Goal: Navigation & Orientation: Find specific page/section

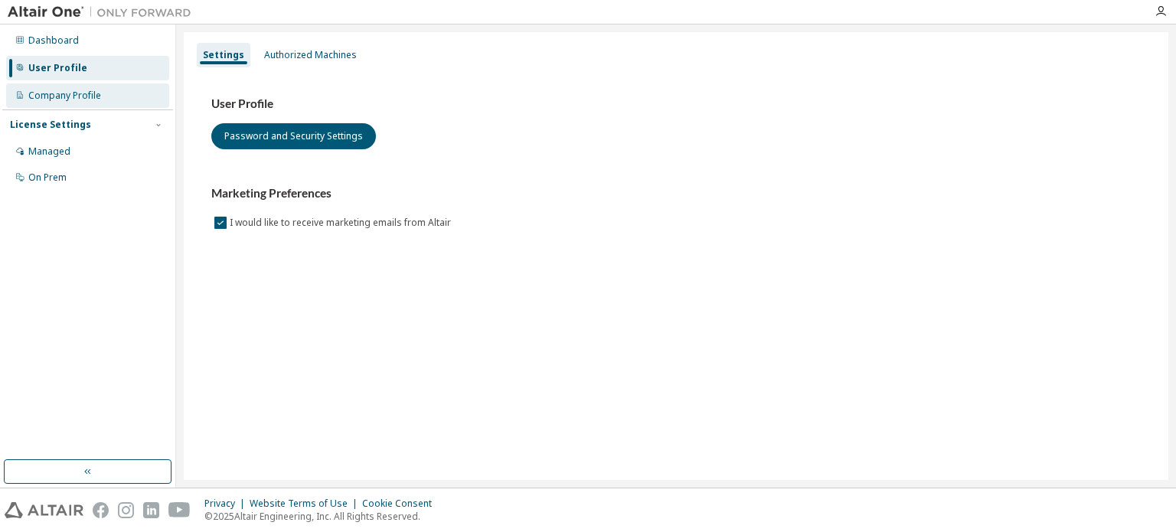
click at [60, 90] on div "Company Profile" at bounding box center [64, 96] width 73 height 12
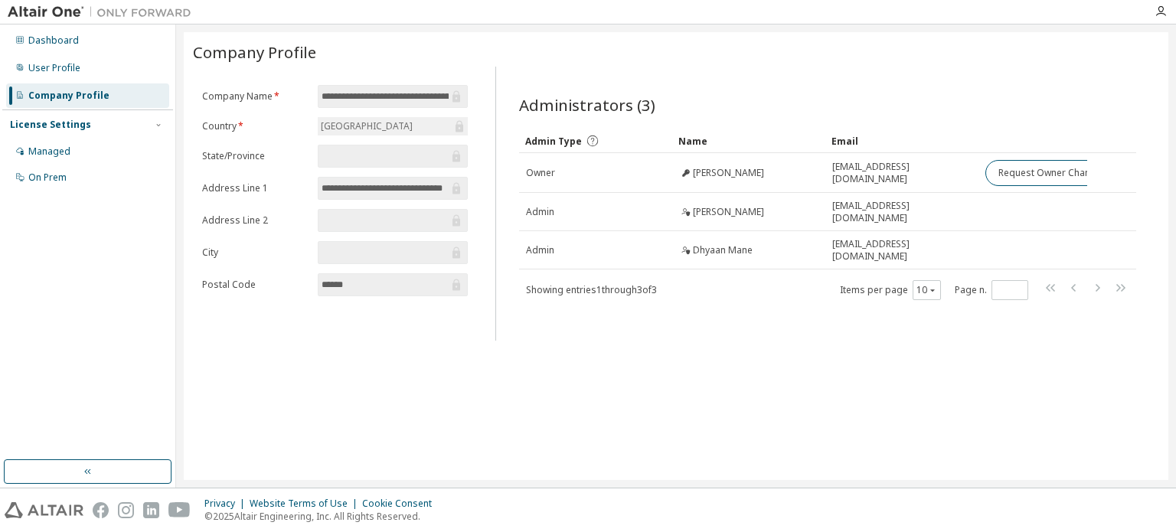
click at [404, 192] on input "**********" at bounding box center [385, 188] width 127 height 15
click at [413, 188] on input "**********" at bounding box center [385, 188] width 127 height 15
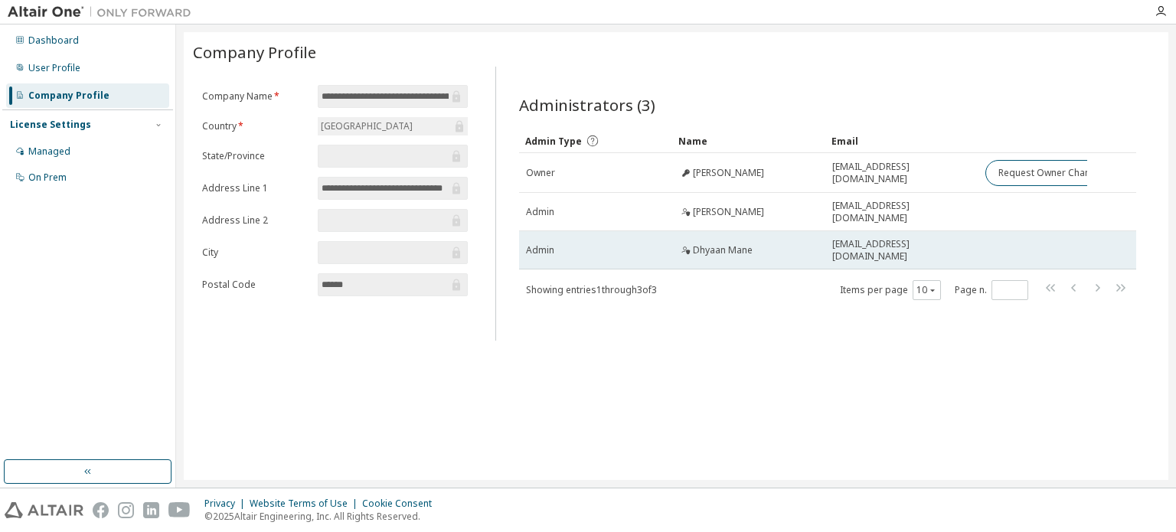
click at [640, 247] on div "Admin" at bounding box center [595, 250] width 139 height 12
click at [751, 247] on span "Dhyaan Mane" at bounding box center [723, 250] width 60 height 12
click at [880, 256] on td "[EMAIL_ADDRESS][DOMAIN_NAME]" at bounding box center [902, 250] width 153 height 38
click at [888, 250] on span "[EMAIL_ADDRESS][DOMAIN_NAME]" at bounding box center [902, 250] width 139 height 25
click at [597, 244] on div "Admin" at bounding box center [595, 250] width 139 height 12
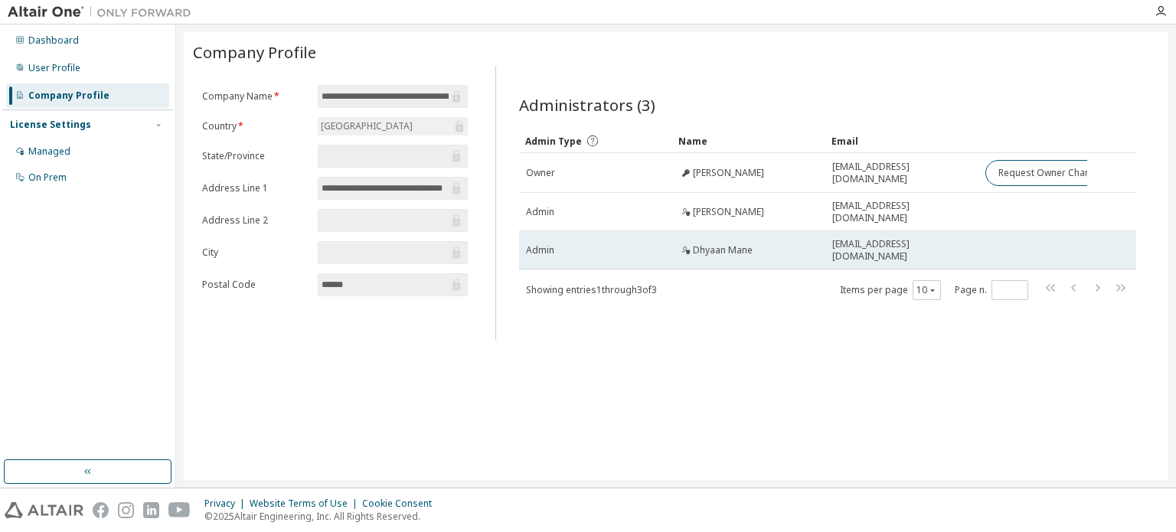
click at [808, 244] on div "Dhyaan Mane" at bounding box center [748, 250] width 139 height 12
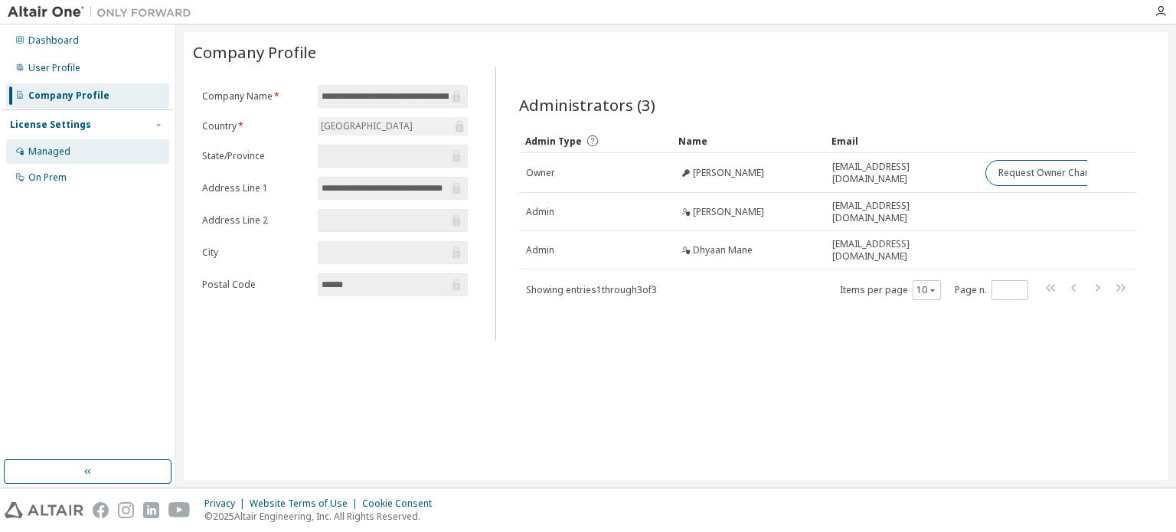
click at [77, 142] on div "Managed" at bounding box center [87, 151] width 163 height 25
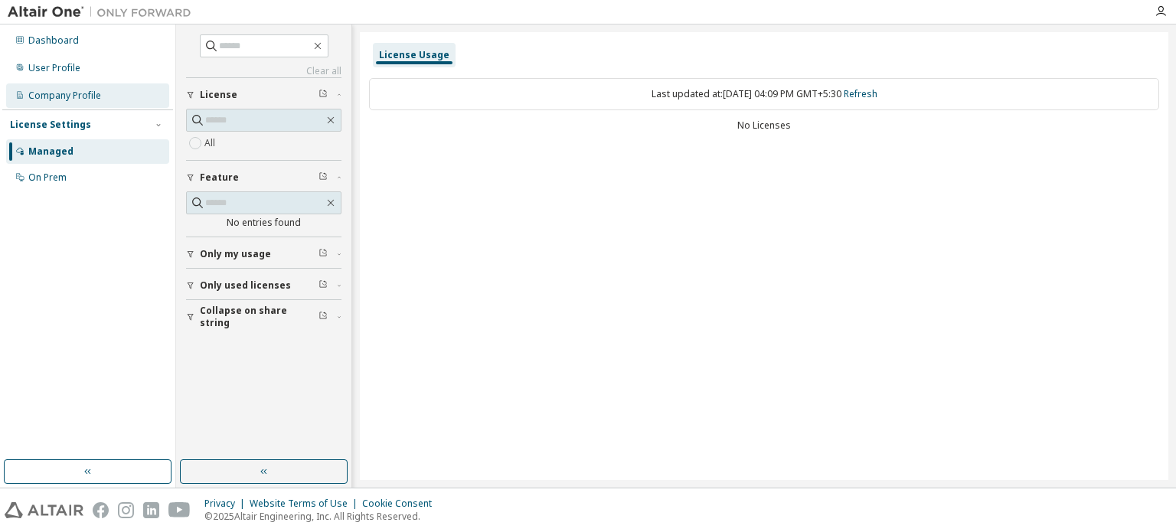
click at [83, 100] on div "Company Profile" at bounding box center [64, 96] width 73 height 12
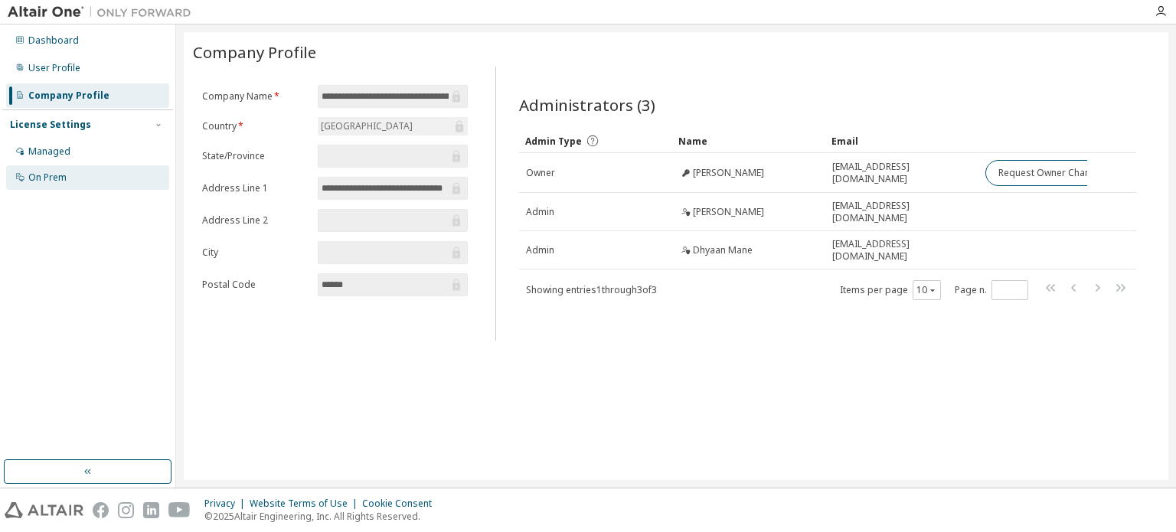
click at [86, 168] on div "On Prem" at bounding box center [87, 177] width 163 height 25
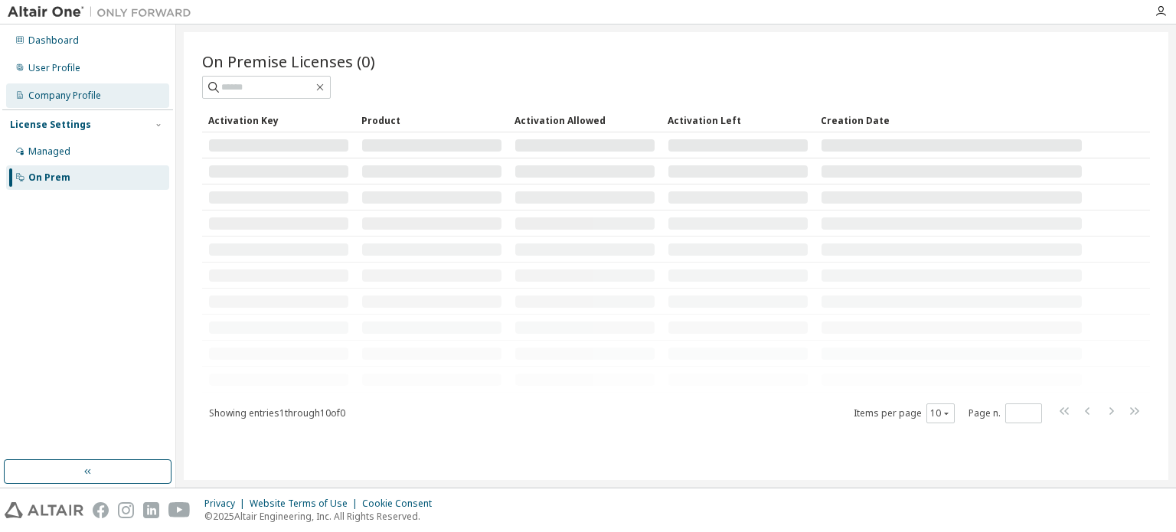
click at [101, 97] on div "Company Profile" at bounding box center [87, 95] width 163 height 25
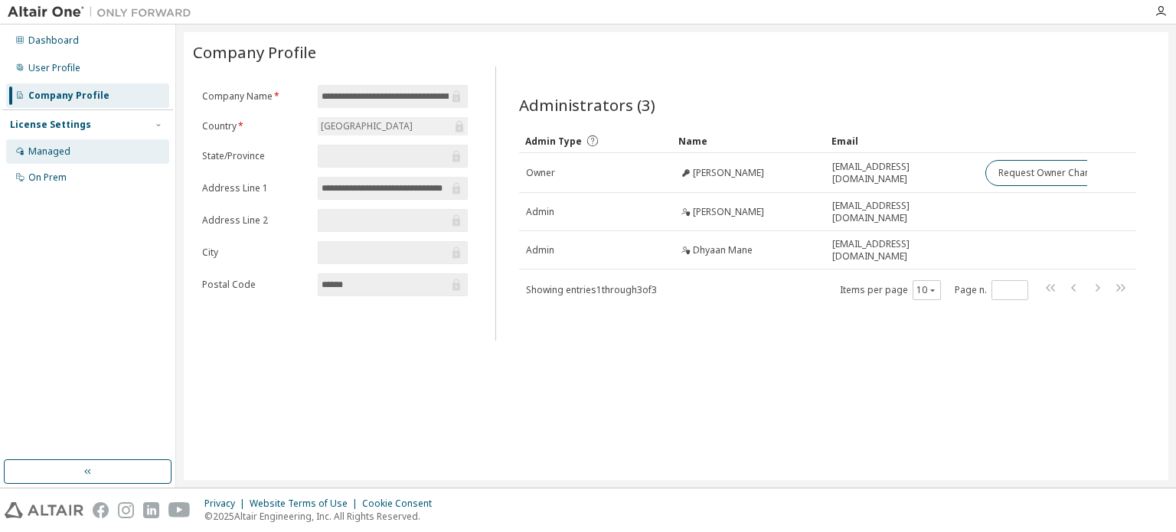
click at [90, 151] on div "Managed" at bounding box center [87, 151] width 163 height 25
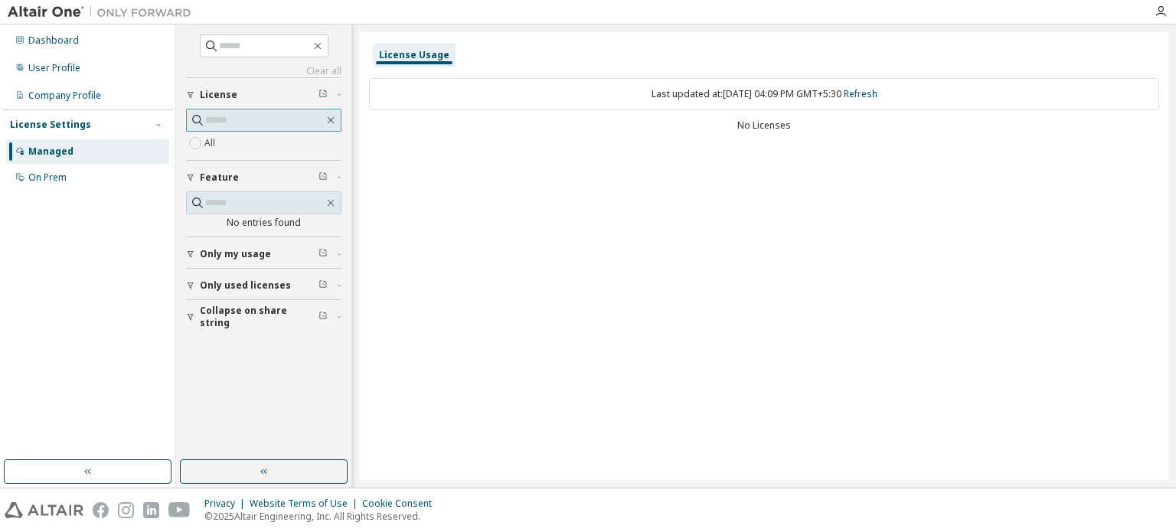
click at [267, 116] on input "text" at bounding box center [264, 120] width 119 height 15
click at [21, 87] on div "Company Profile" at bounding box center [87, 95] width 163 height 25
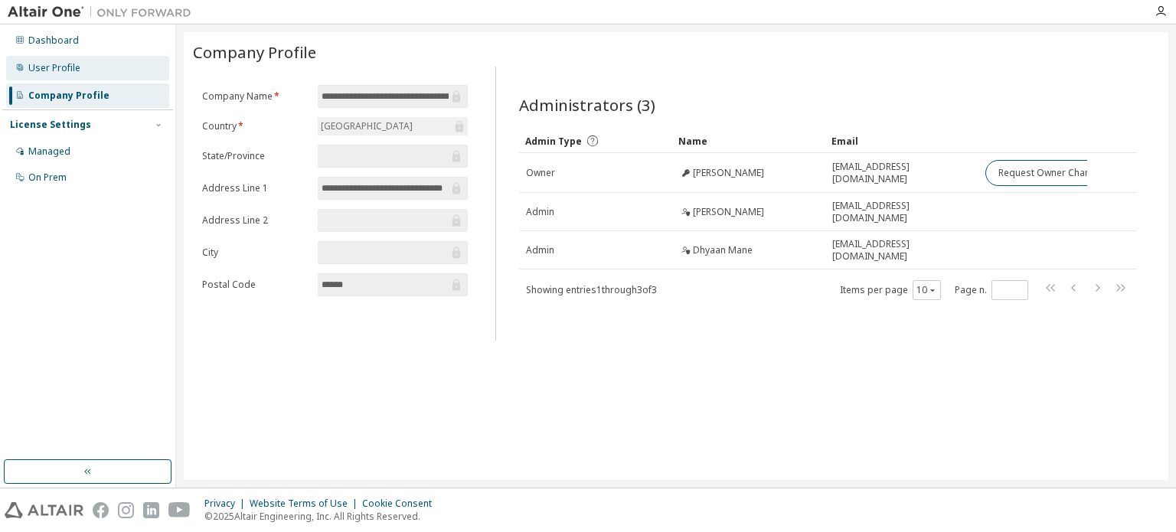
click at [58, 59] on div "User Profile" at bounding box center [87, 68] width 163 height 25
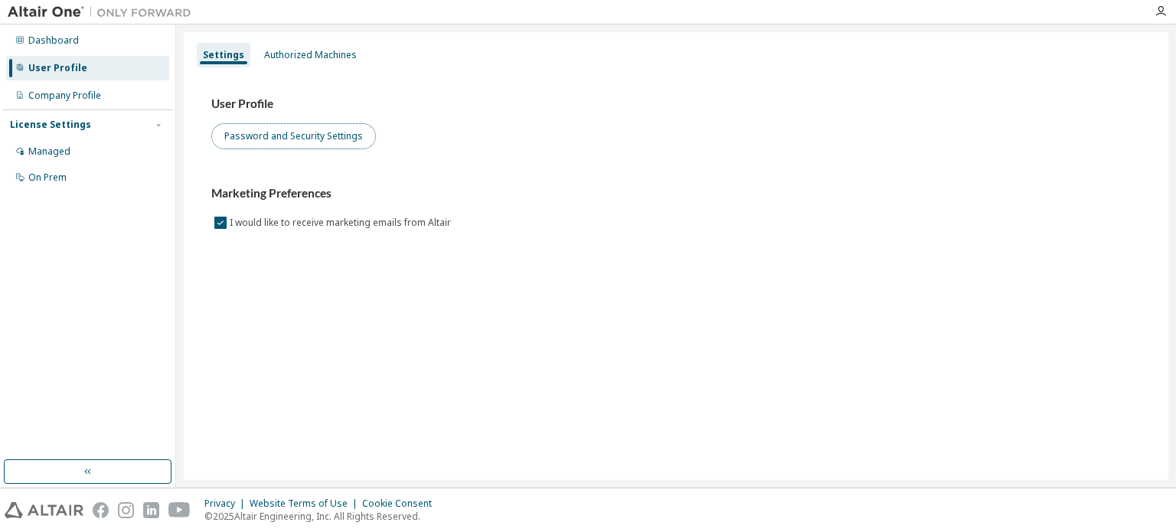
click at [273, 133] on button "Password and Security Settings" at bounding box center [293, 136] width 165 height 26
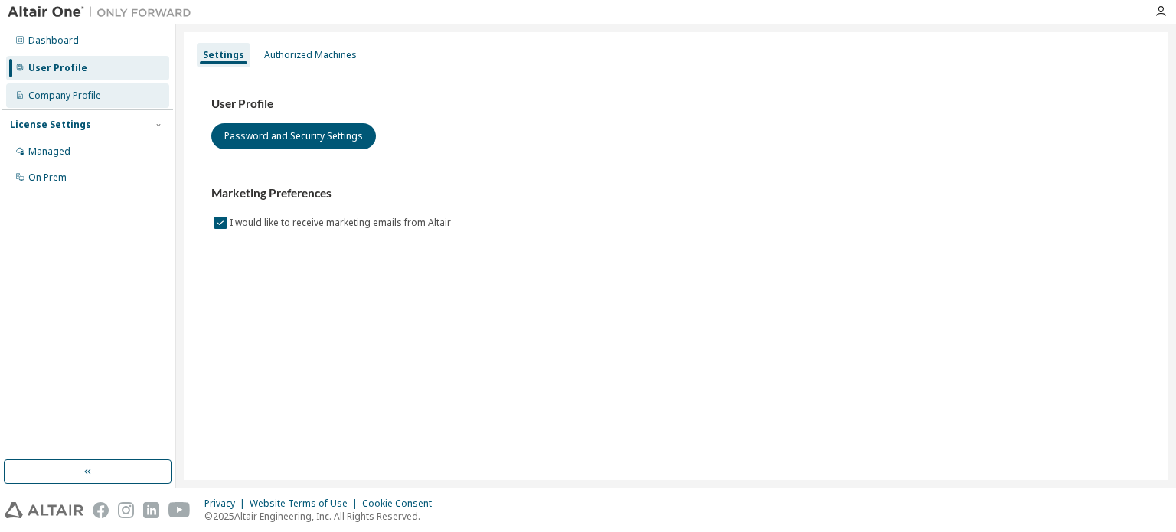
click at [93, 94] on div "Company Profile" at bounding box center [64, 96] width 73 height 12
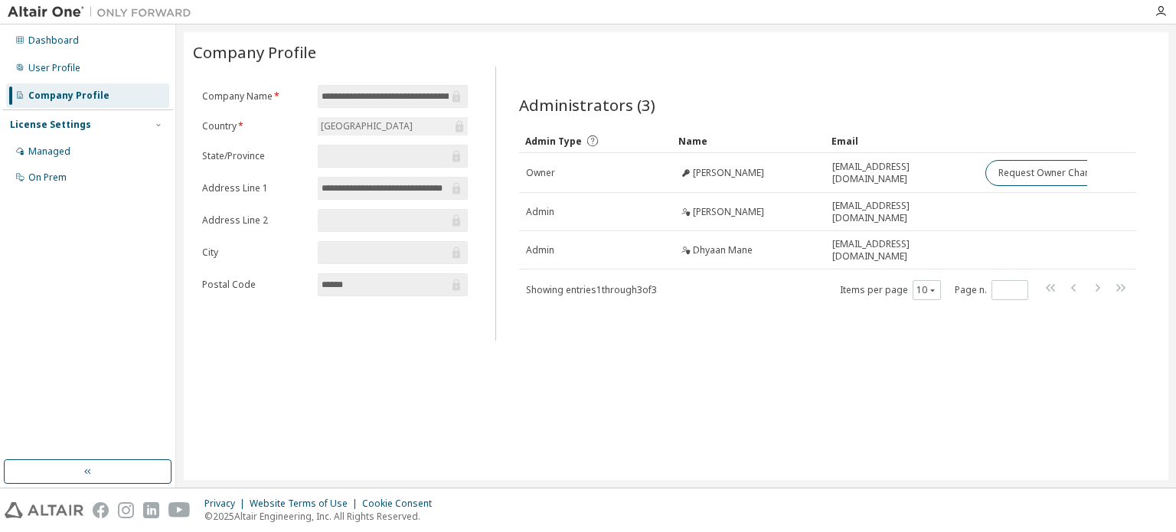
click at [337, 259] on span at bounding box center [393, 252] width 150 height 23
click at [336, 250] on input "text" at bounding box center [385, 252] width 127 height 15
click at [111, 64] on div "User Profile" at bounding box center [87, 68] width 163 height 25
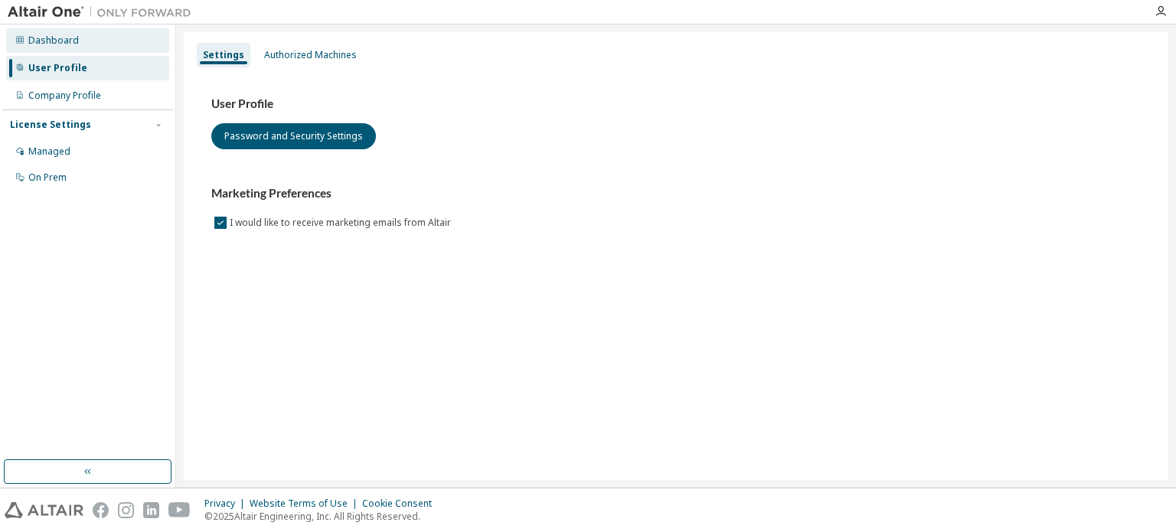
click at [118, 42] on div "Dashboard" at bounding box center [87, 40] width 163 height 25
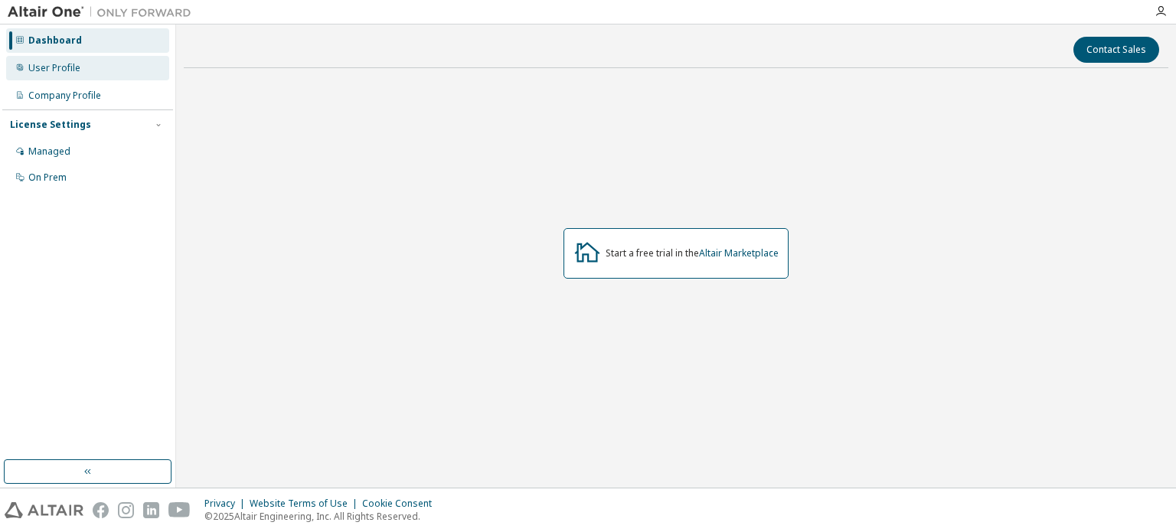
click at [106, 70] on div "User Profile" at bounding box center [87, 68] width 163 height 25
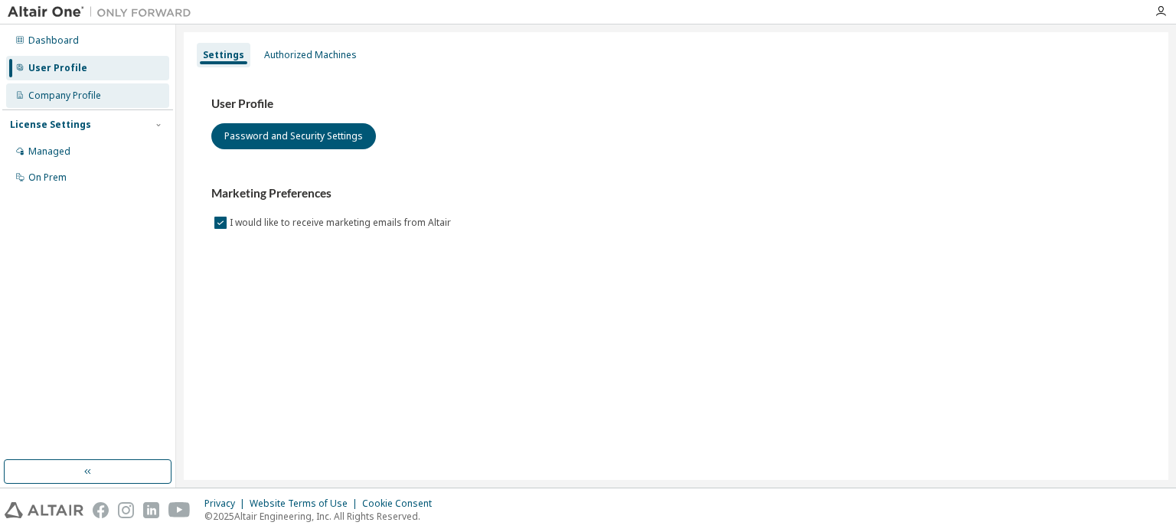
click at [99, 100] on div "Company Profile" at bounding box center [64, 96] width 73 height 12
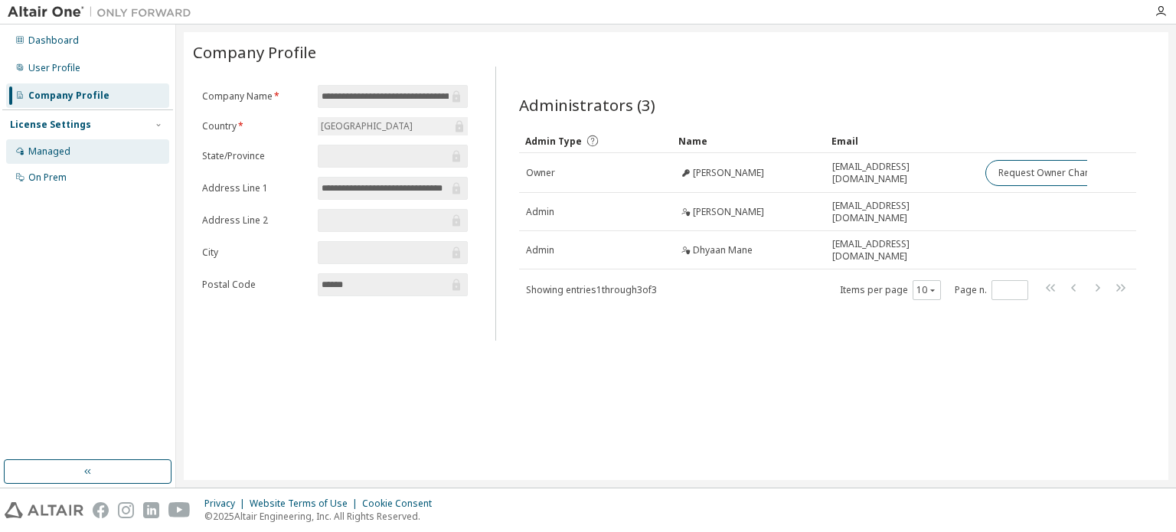
click at [101, 155] on div "Managed" at bounding box center [87, 151] width 163 height 25
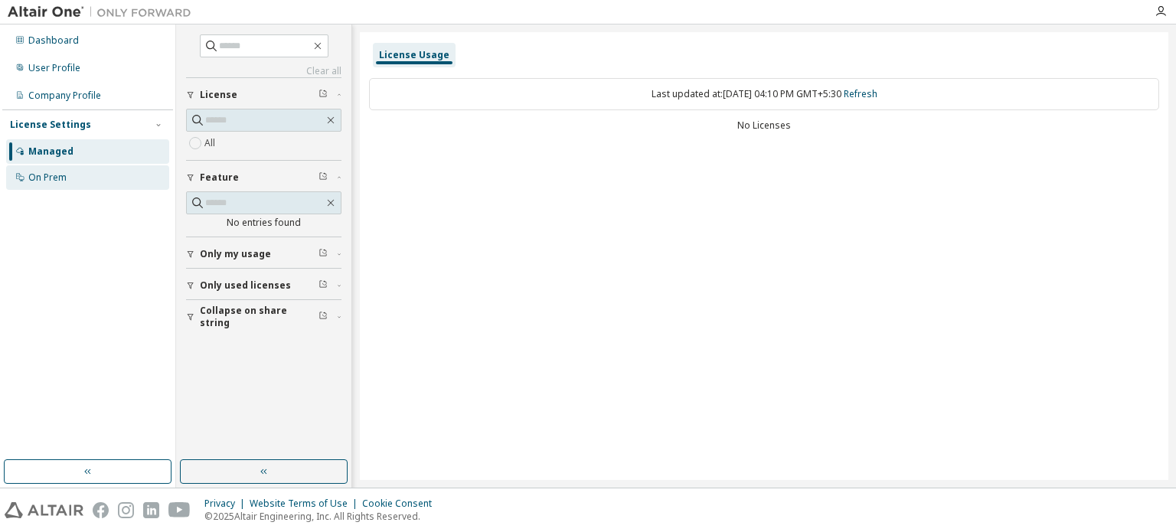
click at [99, 175] on div "On Prem" at bounding box center [87, 177] width 163 height 25
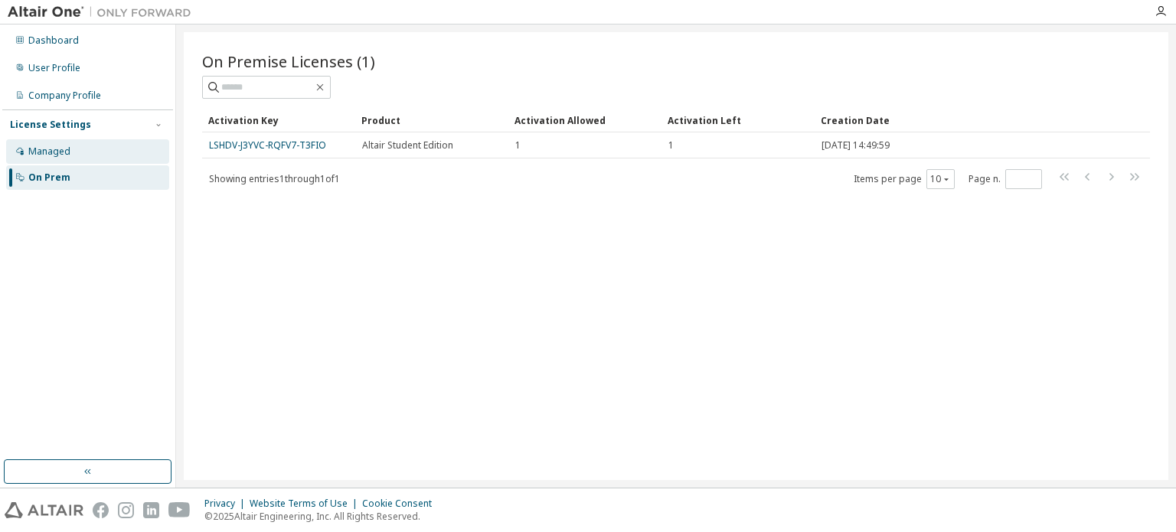
click at [100, 155] on div "Managed" at bounding box center [87, 151] width 163 height 25
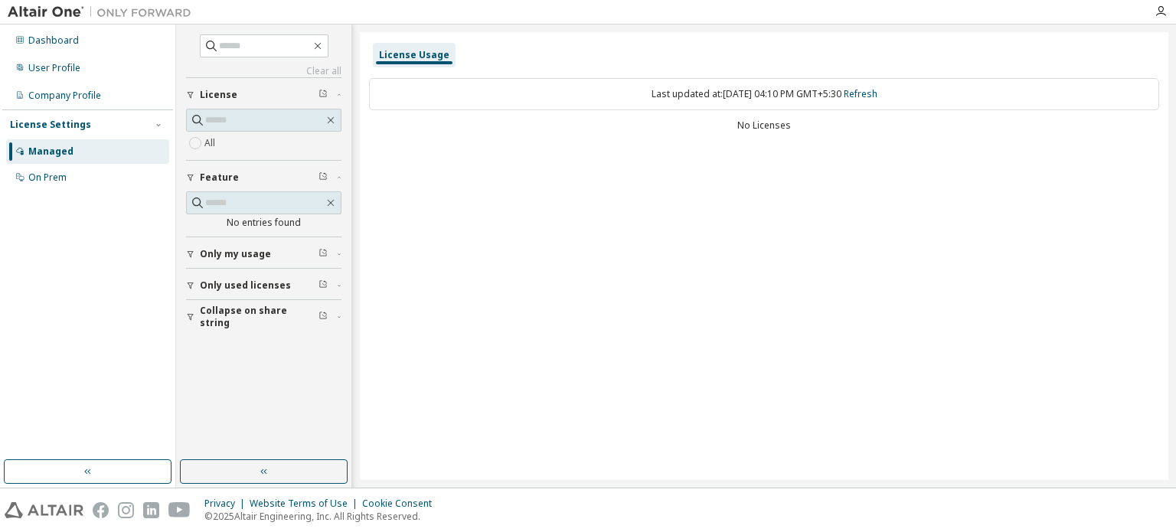
click at [257, 280] on span "Only used licenses" at bounding box center [245, 286] width 91 height 12
click at [247, 477] on button "button" at bounding box center [264, 472] width 168 height 25
